Goal: Transaction & Acquisition: Purchase product/service

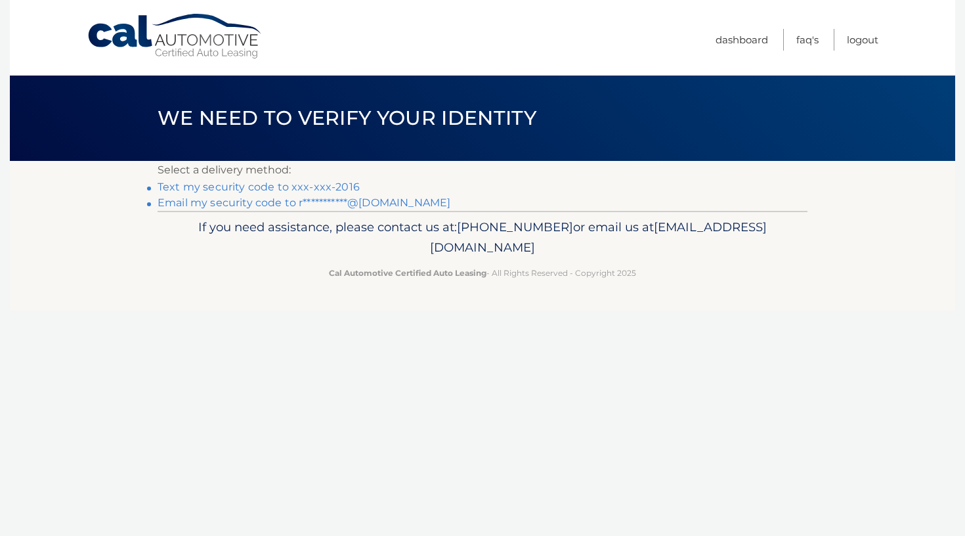
click at [290, 185] on link "Text my security code to xxx-xxx-2016" at bounding box center [259, 187] width 202 height 12
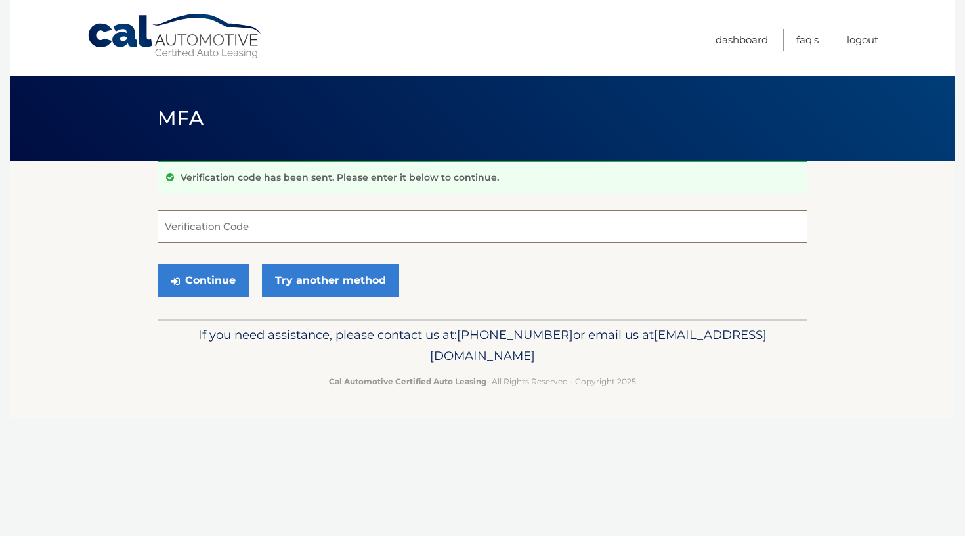
click at [265, 228] on input "Verification Code" at bounding box center [483, 226] width 650 height 33
type input "675864"
click at [203, 280] on button "Continue" at bounding box center [203, 280] width 91 height 33
click at [233, 284] on button "Continue" at bounding box center [203, 280] width 91 height 33
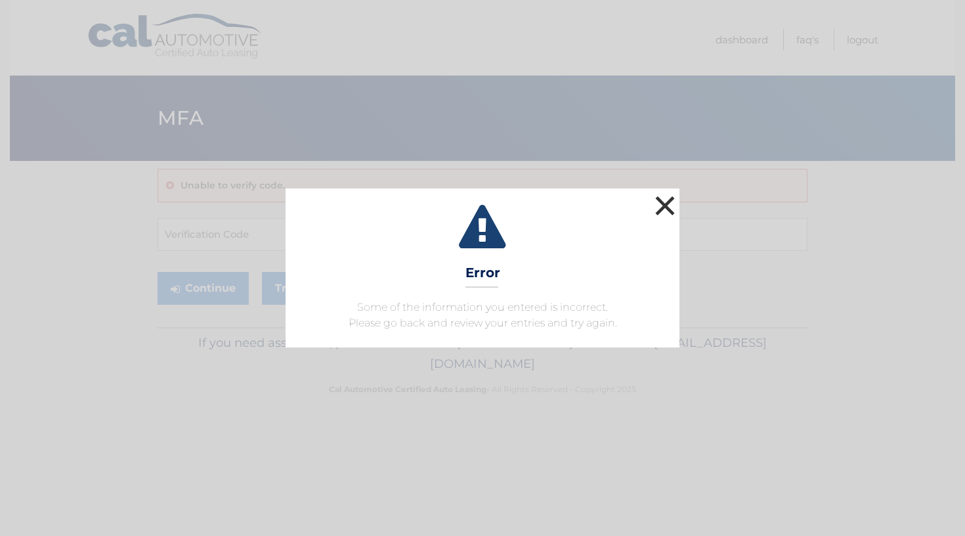
click at [662, 198] on button "×" at bounding box center [665, 205] width 26 height 26
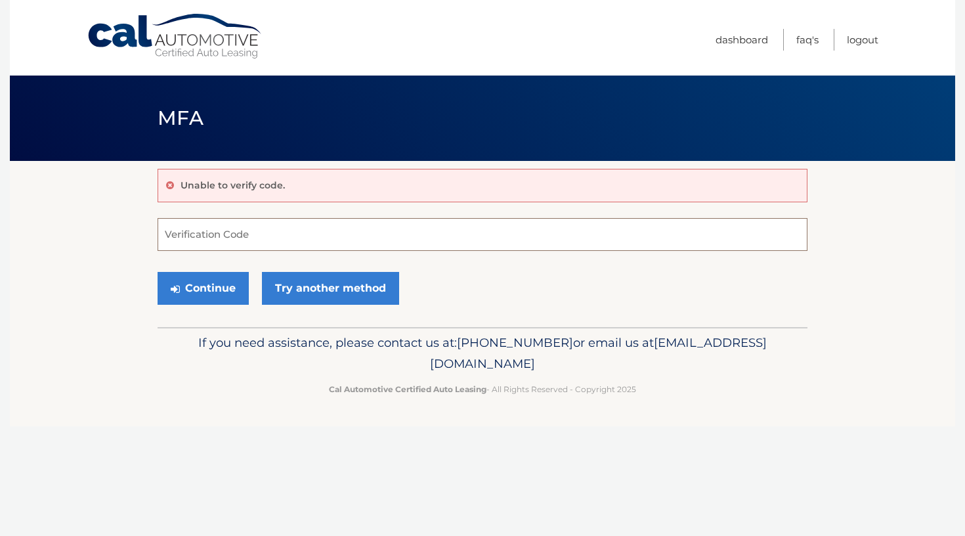
click at [312, 246] on input "Verification Code" at bounding box center [483, 234] width 650 height 33
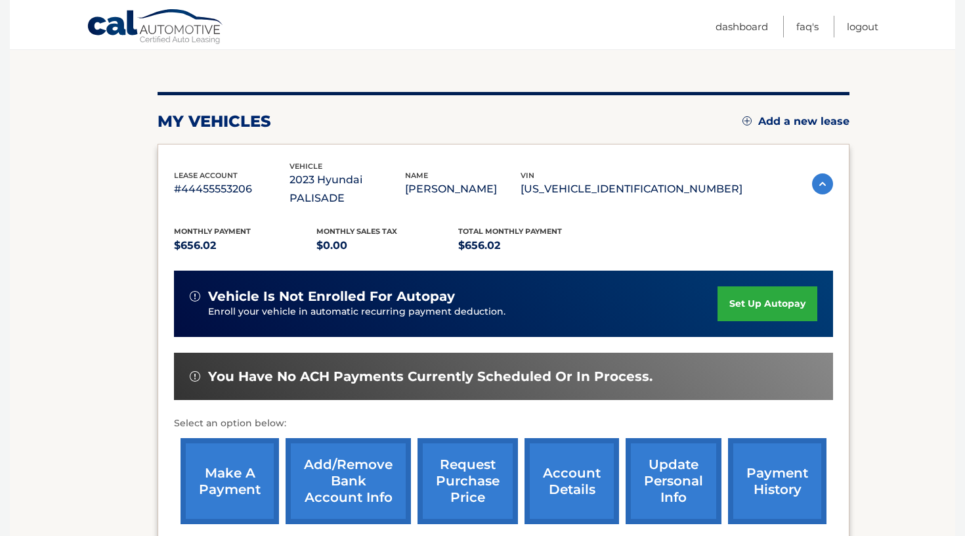
scroll to position [129, 0]
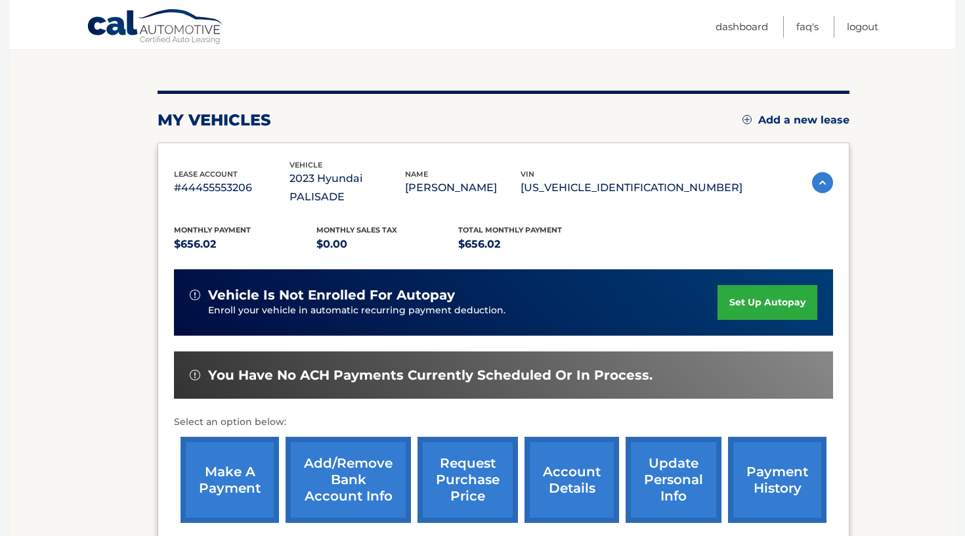
click at [231, 458] on link "make a payment" at bounding box center [230, 480] width 99 height 86
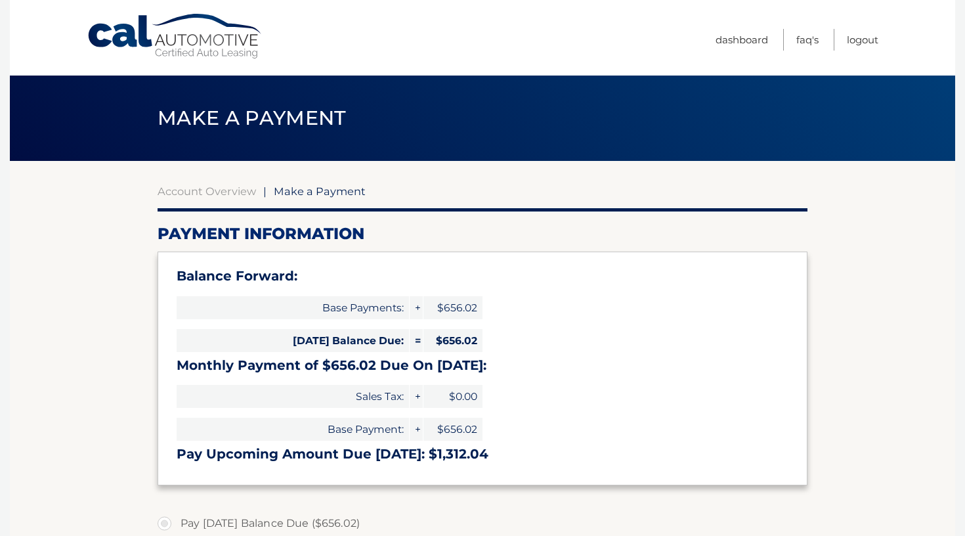
select select "MDljN2YyMzQtMDU1OC00YmJiLThiYmUtNjUwNTIyNWNiZThh"
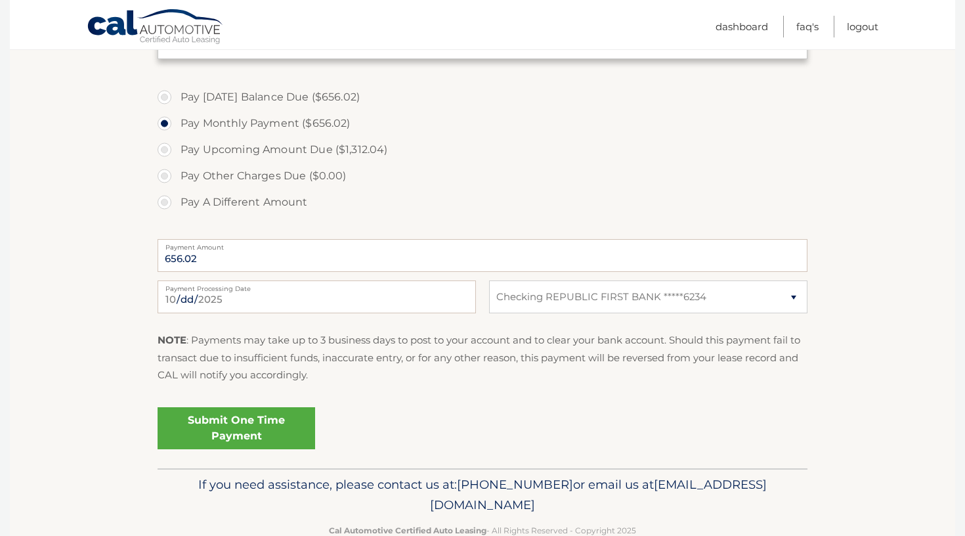
scroll to position [426, 0]
click at [286, 418] on link "Submit One Time Payment" at bounding box center [237, 428] width 158 height 42
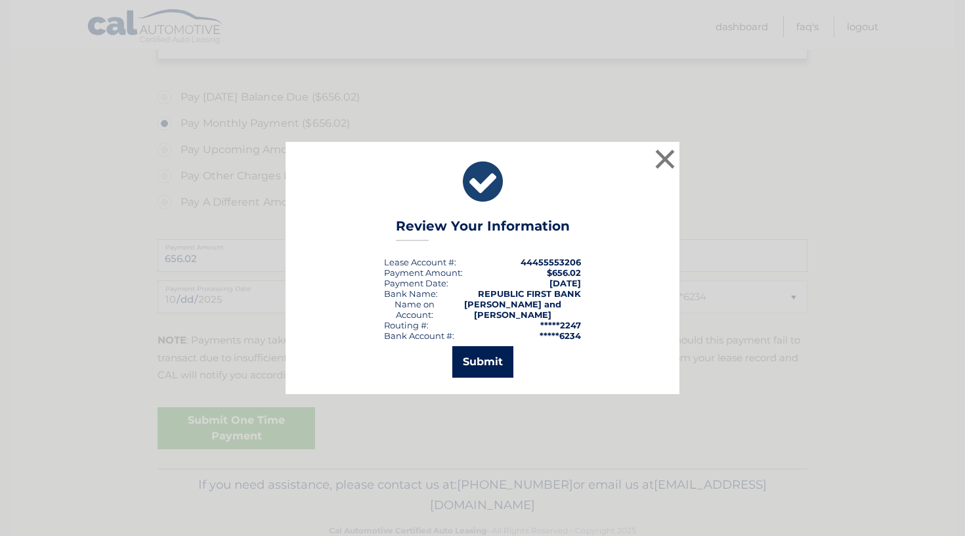
click at [467, 373] on button "Submit" at bounding box center [483, 362] width 61 height 32
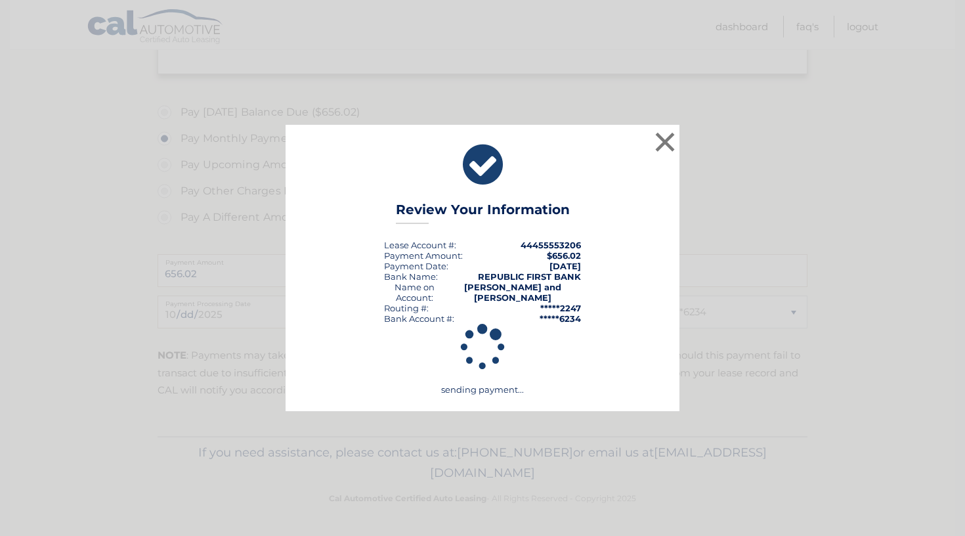
scroll to position [407, 0]
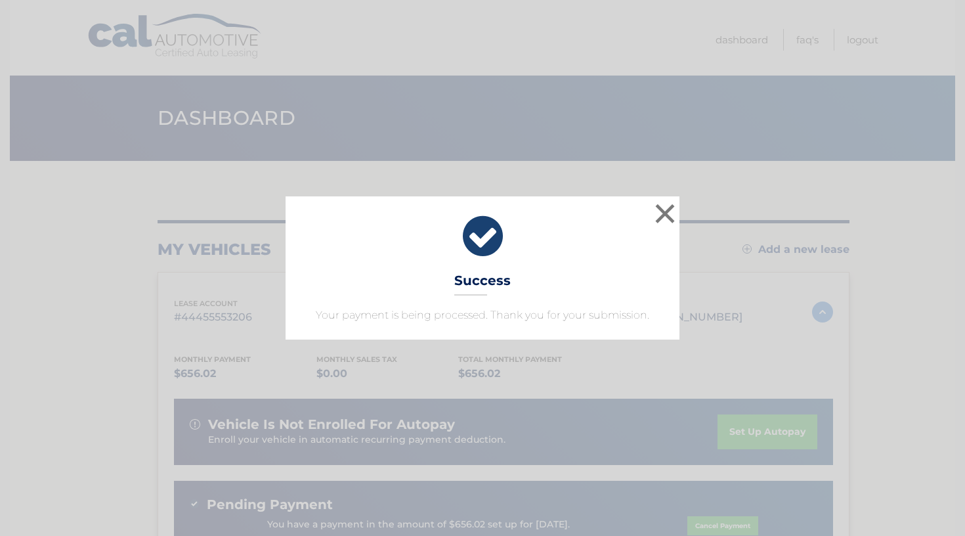
click at [679, 205] on div "× Success Your payment is being processed. Thank you for your submission." at bounding box center [483, 267] width 394 height 143
click at [671, 215] on button "×" at bounding box center [665, 213] width 26 height 26
